Goal: Task Accomplishment & Management: Use online tool/utility

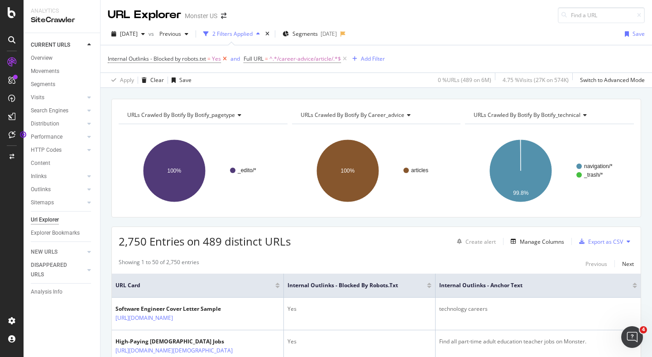
click at [222, 60] on icon at bounding box center [225, 58] width 8 height 9
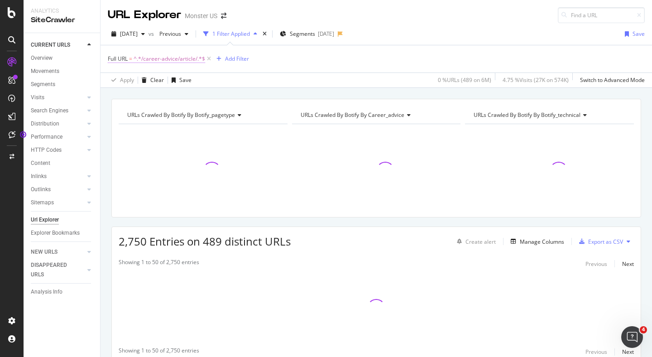
click at [182, 59] on span "^.*/career-advice/article/.*$" at bounding box center [170, 59] width 72 height 13
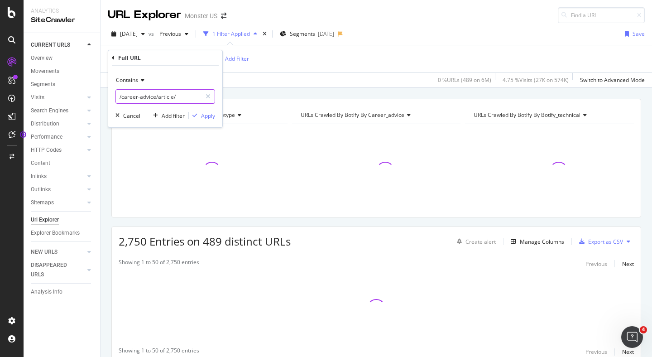
click at [188, 94] on input "/career-advice/article/" at bounding box center [159, 96] width 86 height 14
click at [188, 95] on input "/career-advice/article/" at bounding box center [159, 96] width 86 height 14
paste input "ompany/profiles"
type input "/company/profiles/"
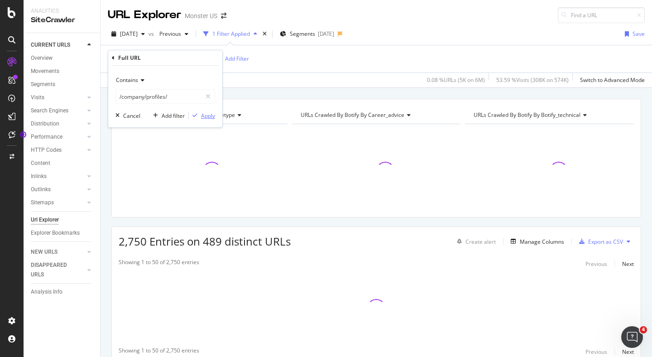
click at [213, 115] on div "Apply" at bounding box center [208, 116] width 14 height 8
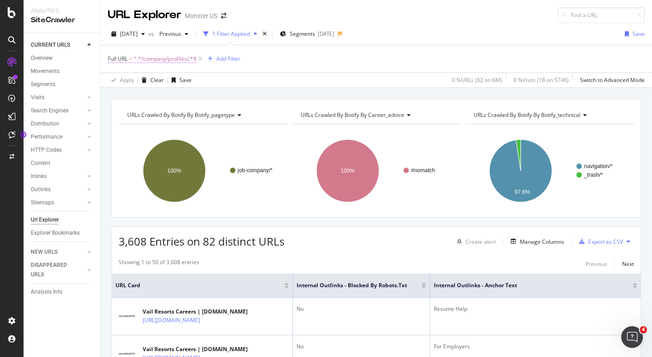
click at [184, 55] on span "^.*/company/profiles/.*$" at bounding box center [165, 59] width 63 height 13
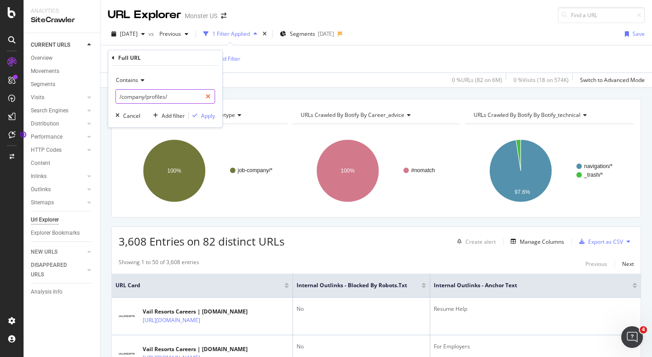
click at [209, 97] on icon at bounding box center [208, 96] width 5 height 6
click at [179, 96] on input "text" at bounding box center [165, 96] width 99 height 14
paste input "[DOMAIN_NAME][URL]"
type input "[DOMAIN_NAME][URL]"
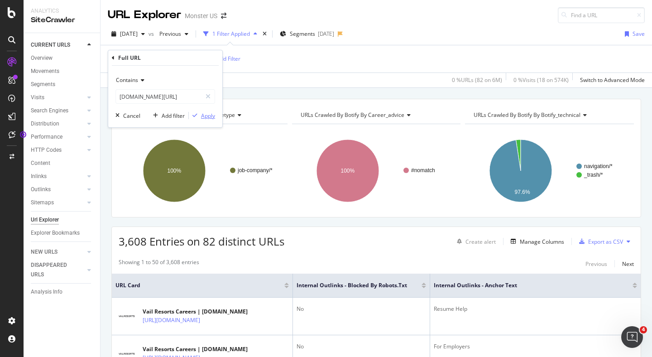
click at [203, 115] on div "Apply" at bounding box center [208, 116] width 14 height 8
click at [51, 220] on div "Url Explorer" at bounding box center [45, 220] width 28 height 10
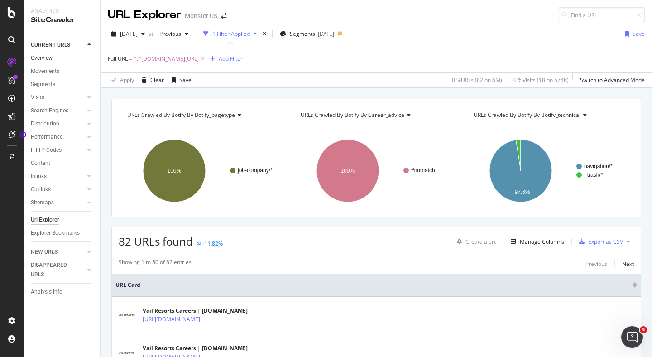
click at [67, 59] on link "Overview" at bounding box center [62, 58] width 63 height 10
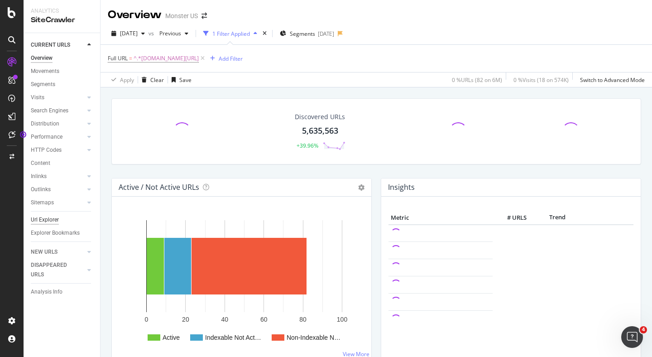
click at [47, 222] on div "Url Explorer" at bounding box center [45, 220] width 28 height 10
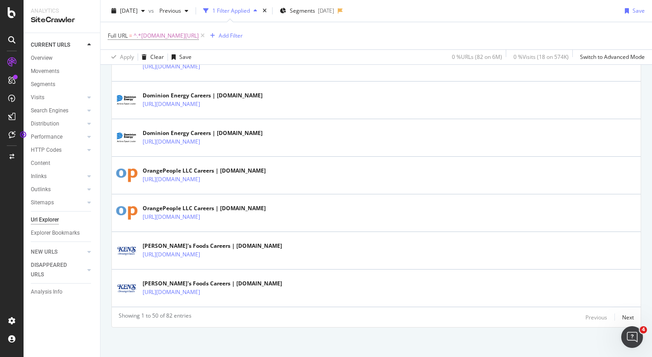
scroll to position [1873, 0]
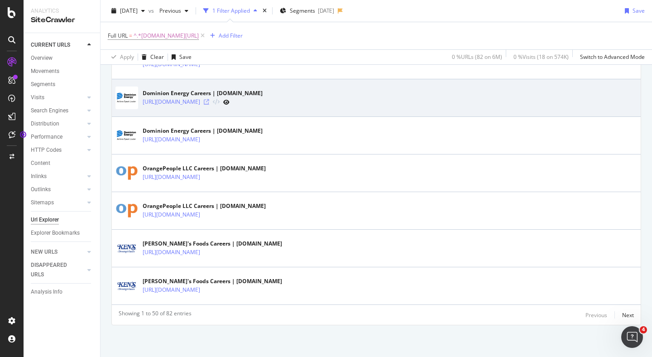
click at [209, 101] on icon at bounding box center [206, 101] width 5 height 5
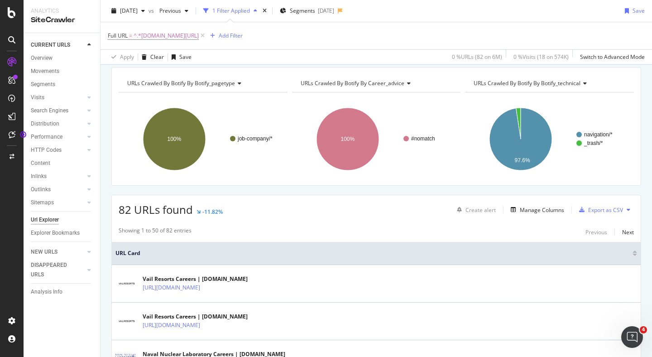
scroll to position [28, 0]
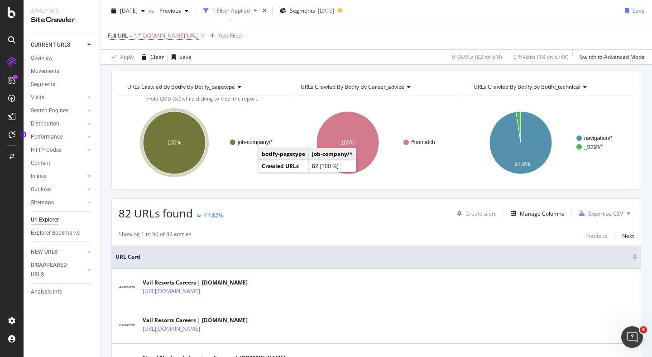
click at [8, 80] on icon at bounding box center [11, 80] width 7 height 7
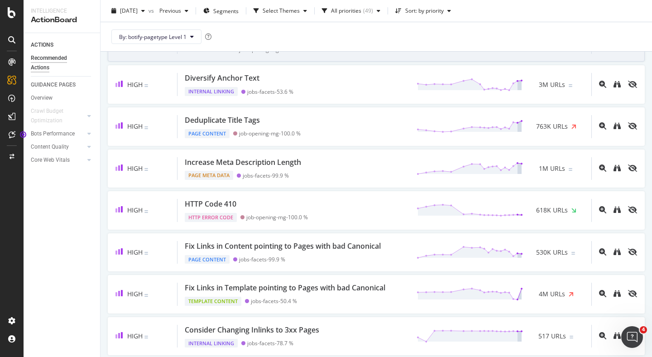
scroll to position [270, 0]
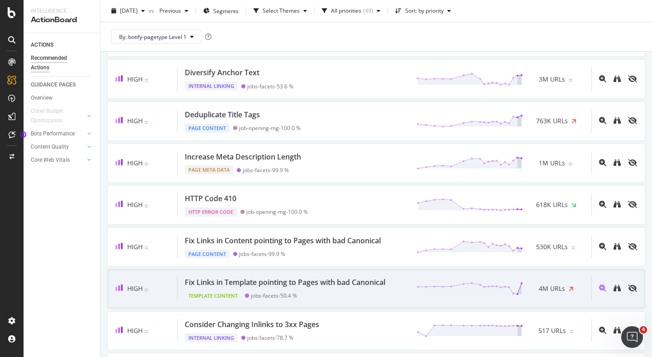
click at [323, 283] on div "Fix Links in Template pointing to Pages with bad Canonical" at bounding box center [285, 282] width 201 height 10
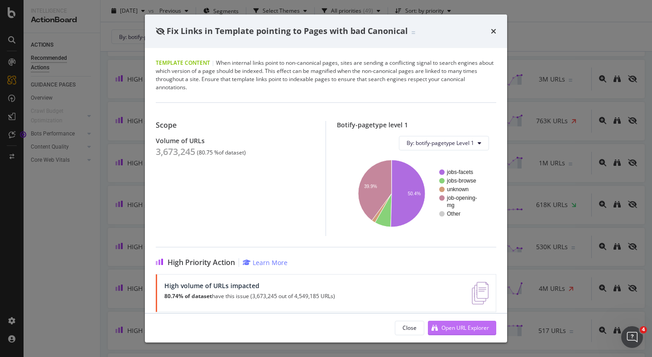
click at [435, 328] on icon "modal" at bounding box center [435, 328] width 6 height 6
click at [491, 31] on icon "times" at bounding box center [493, 31] width 5 height 7
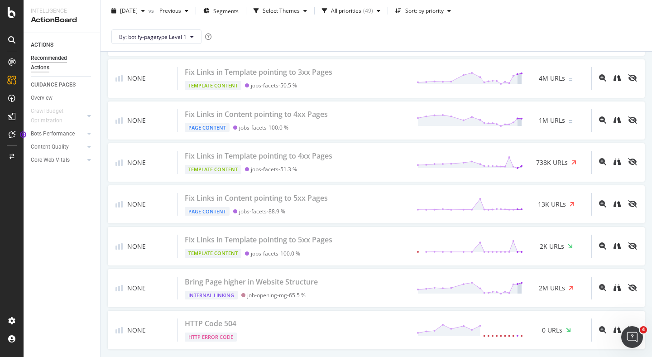
scroll to position [2251, 0]
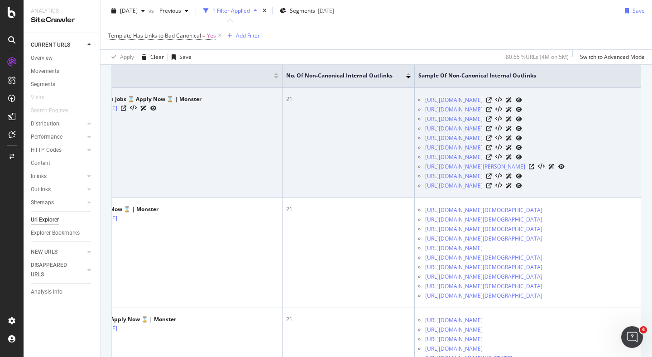
scroll to position [213, 0]
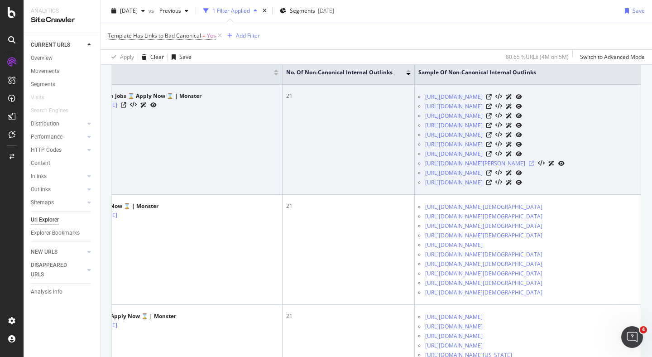
click at [535, 166] on icon at bounding box center [531, 163] width 5 height 5
